Goal: Task Accomplishment & Management: Manage account settings

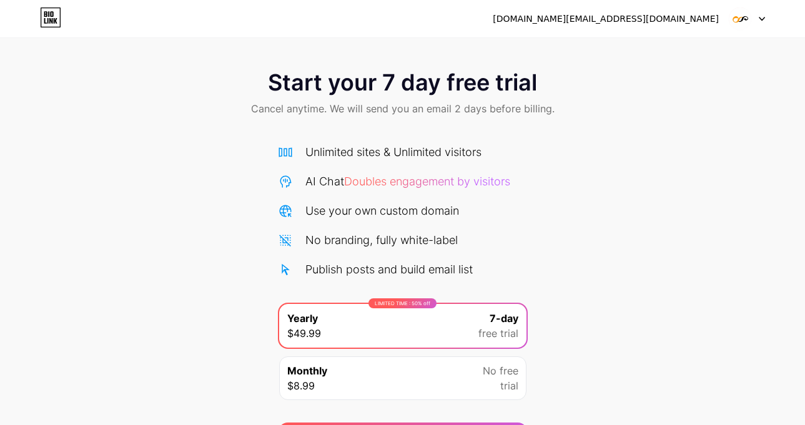
click at [754, 23] on div at bounding box center [747, 18] width 36 height 22
click at [762, 24] on div at bounding box center [747, 18] width 36 height 22
click at [649, 54] on li "Logout" at bounding box center [687, 51] width 155 height 34
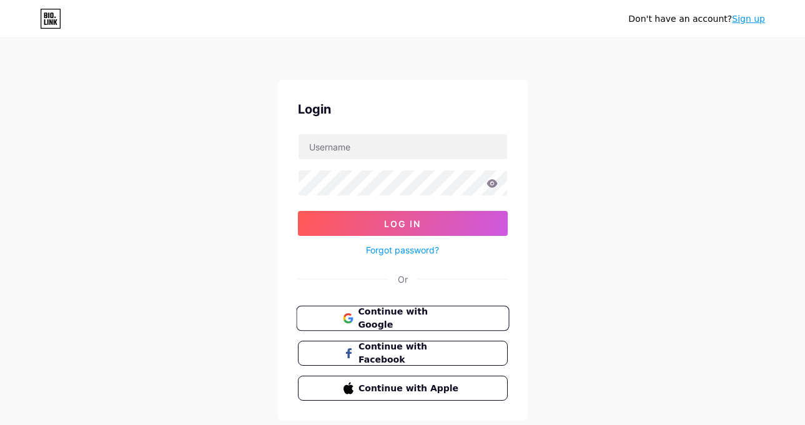
click at [412, 314] on span "Continue with Google" at bounding box center [410, 318] width 104 height 27
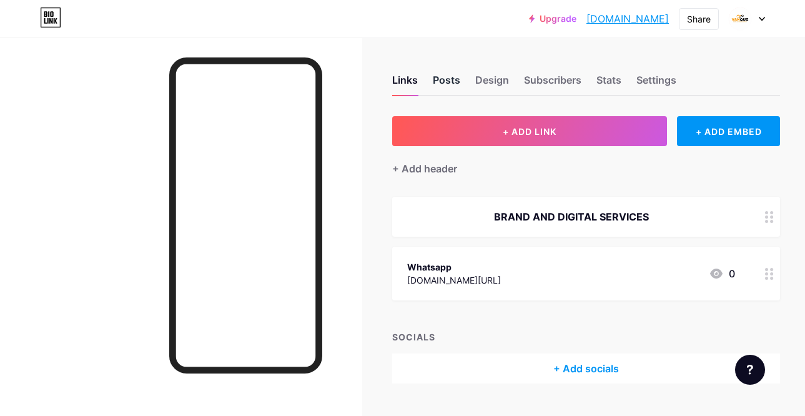
click at [452, 84] on div "Posts" at bounding box center [446, 83] width 27 height 22
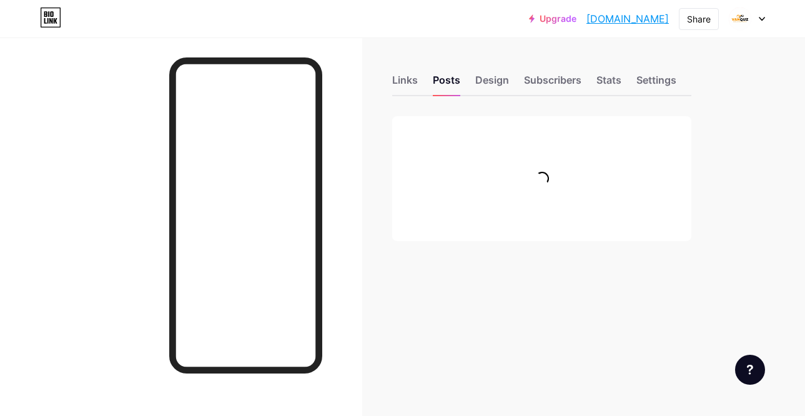
click at [759, 24] on div at bounding box center [747, 18] width 36 height 22
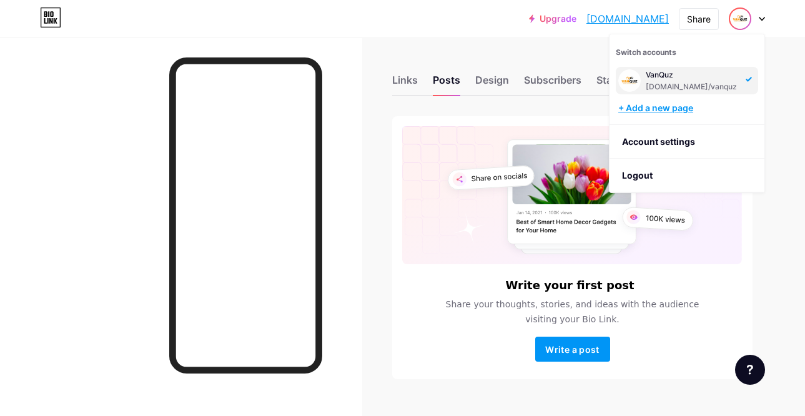
drag, startPoint x: 656, startPoint y: 117, endPoint x: 654, endPoint y: 125, distance: 7.7
click at [654, 114] on div "+ Add a new page" at bounding box center [688, 108] width 140 height 12
